Goal: Task Accomplishment & Management: Manage account settings

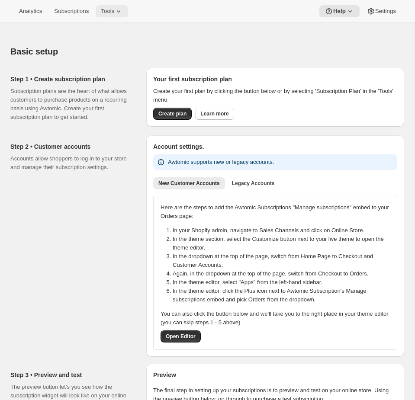
click at [114, 14] on span "Tools" at bounding box center [107, 11] width 13 height 7
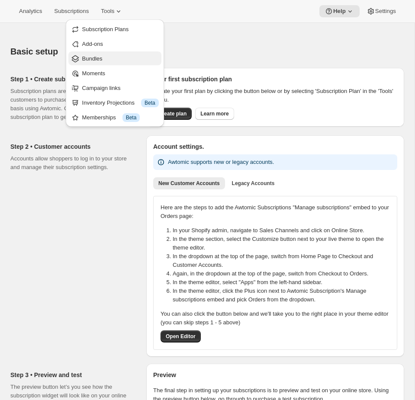
click at [94, 56] on span "Bundles" at bounding box center [92, 58] width 20 height 6
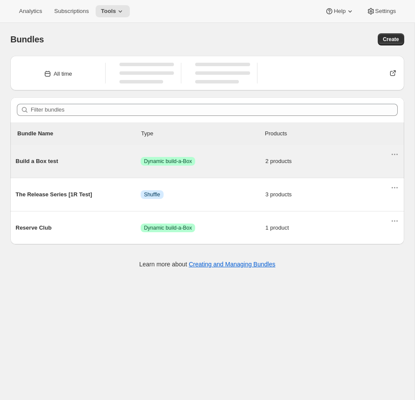
click at [224, 167] on div "Build a Box test Success Dynamic build-a-Box 2 products" at bounding box center [203, 161] width 375 height 22
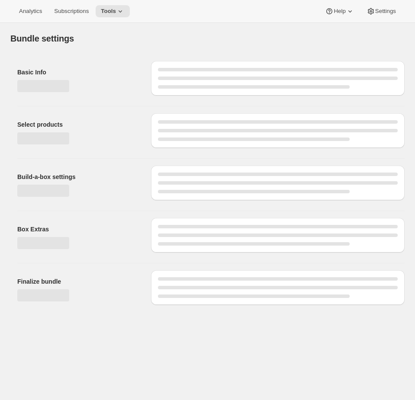
type input "Build a Box test"
select select "minMax"
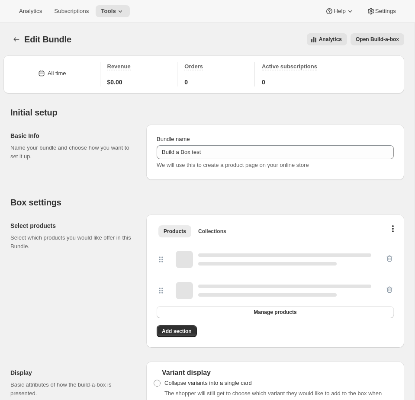
click at [393, 41] on span "Open Build-a-box" at bounding box center [377, 39] width 43 height 7
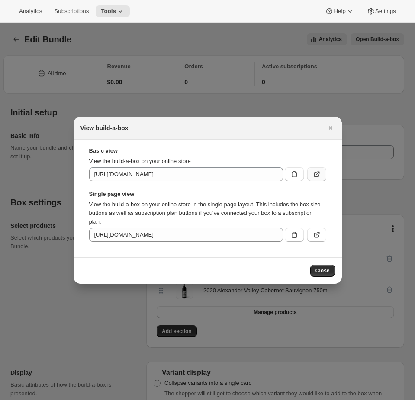
click at [311, 171] on button ":r3m:" at bounding box center [316, 174] width 19 height 14
